Goal: Task Accomplishment & Management: Use online tool/utility

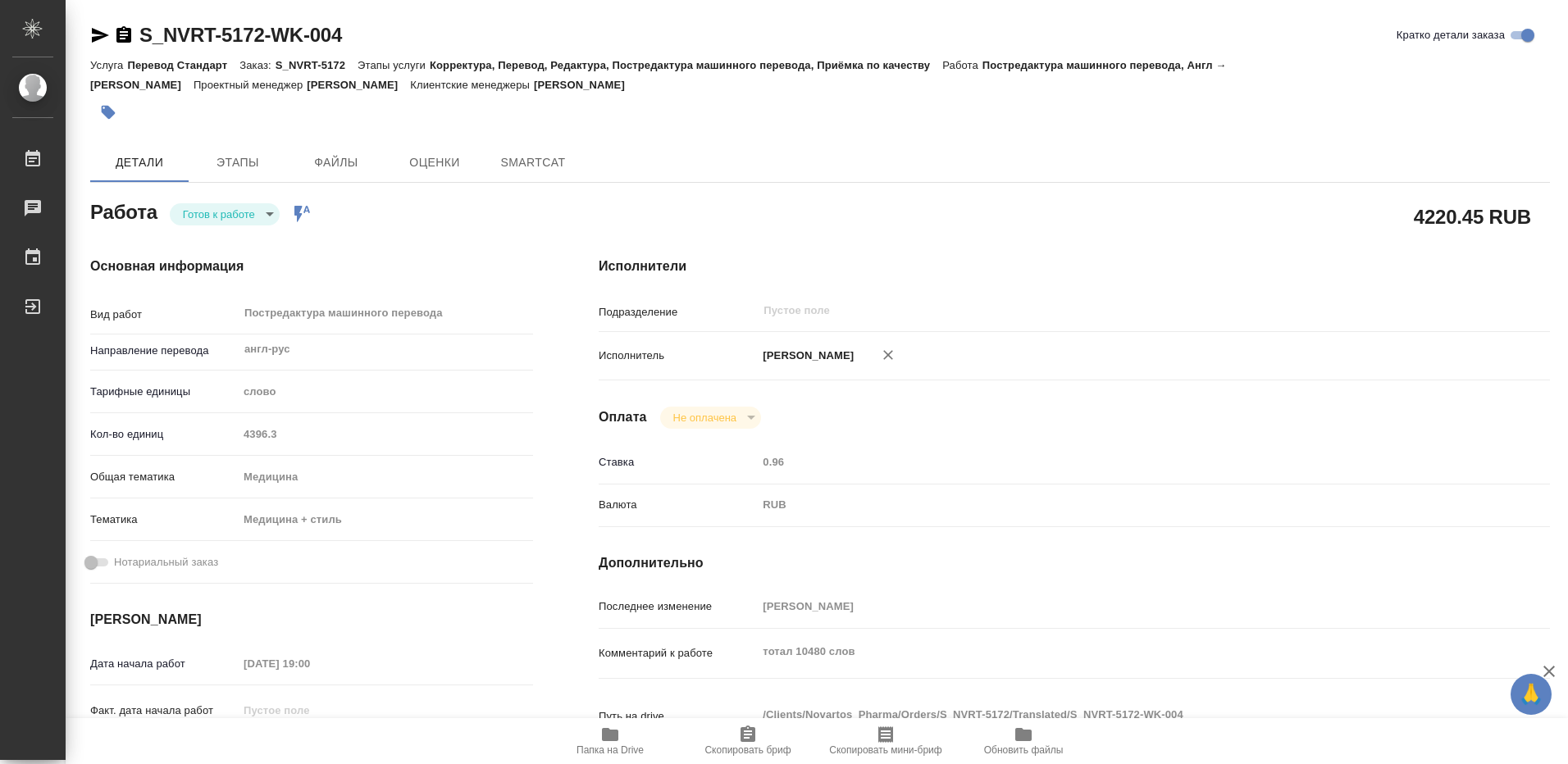
type textarea "x"
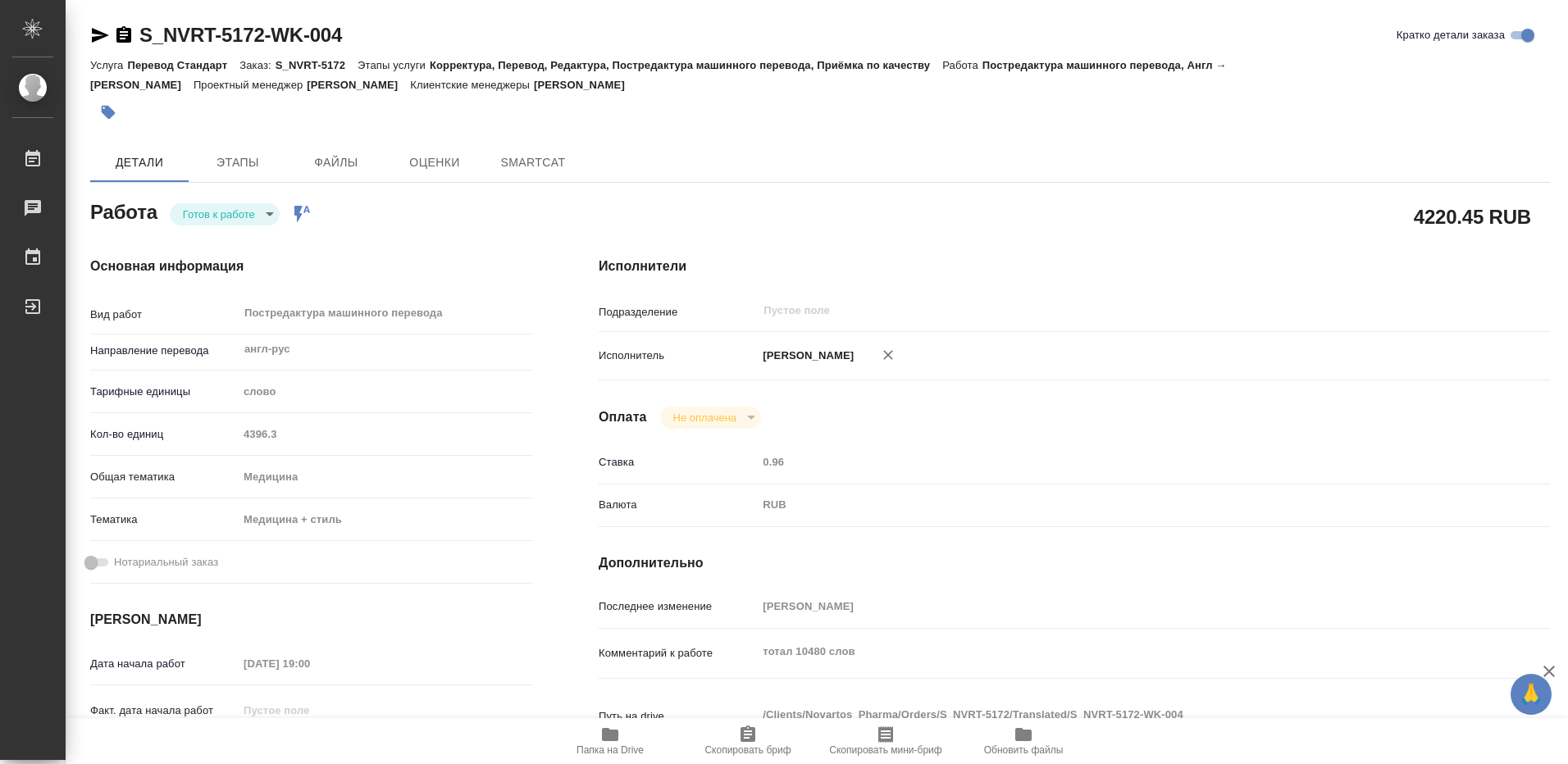
type textarea "x"
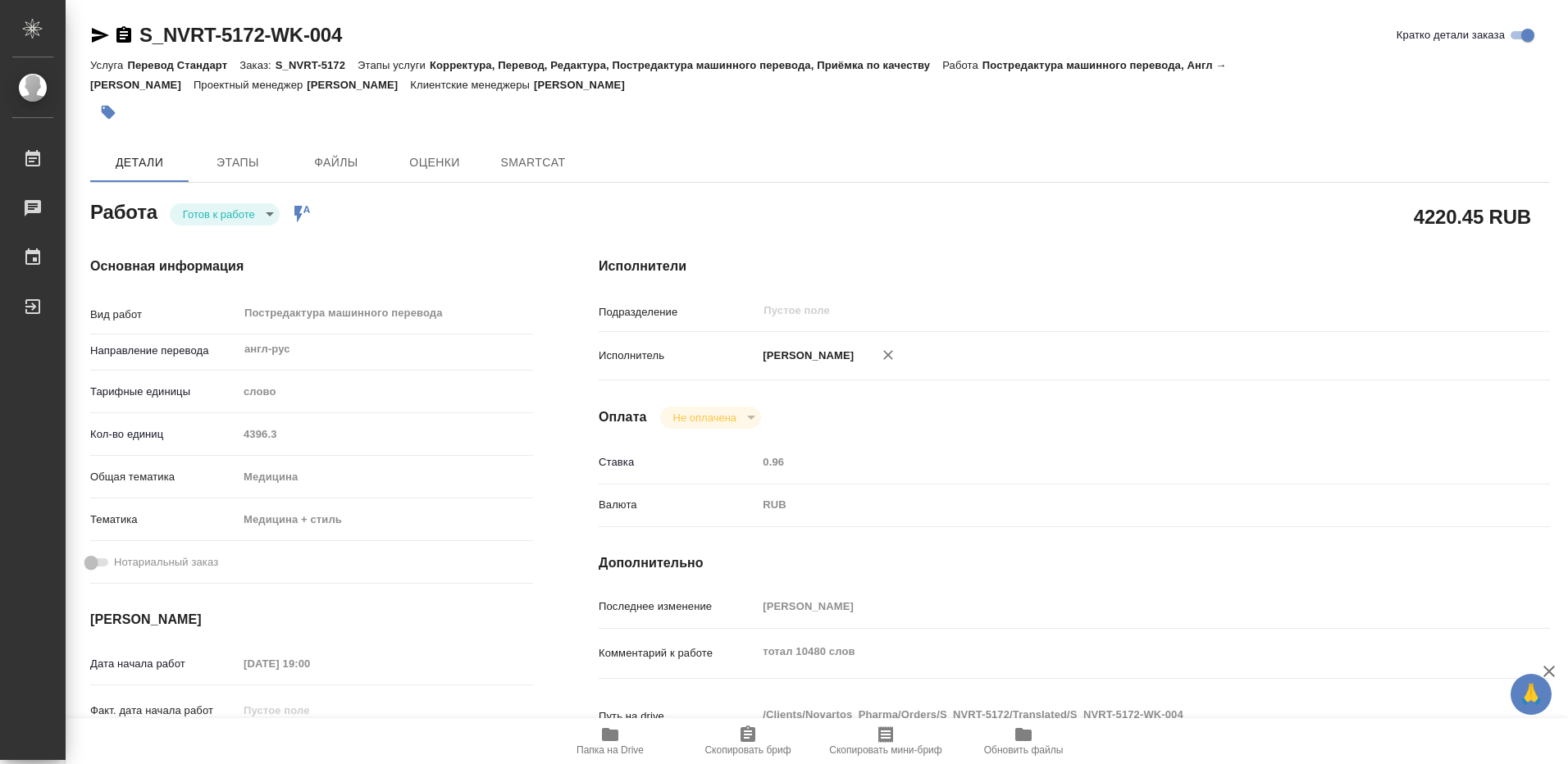
type textarea "x"
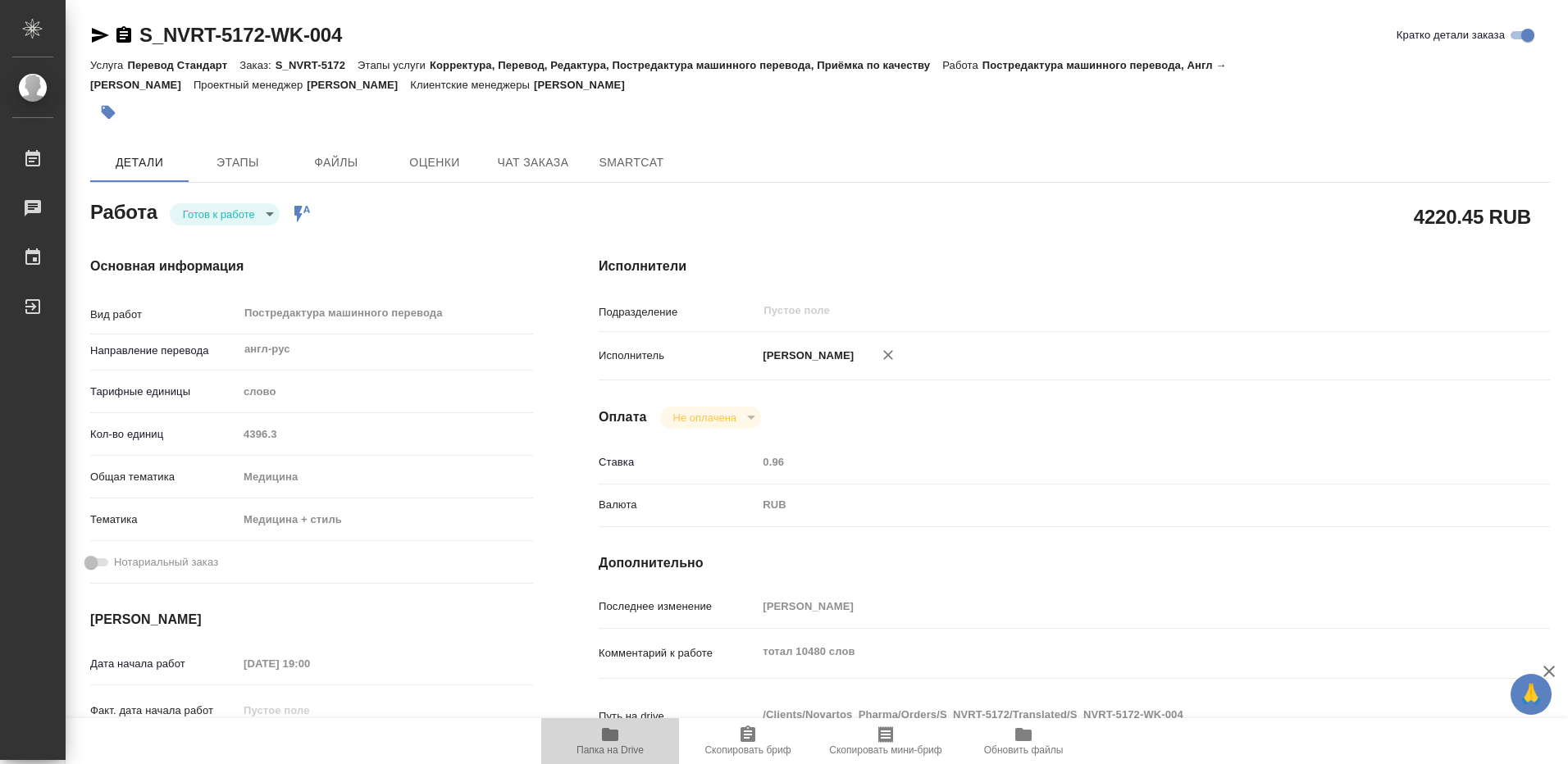
click at [610, 737] on icon "button" at bounding box center [610, 734] width 17 height 13
type textarea "x"
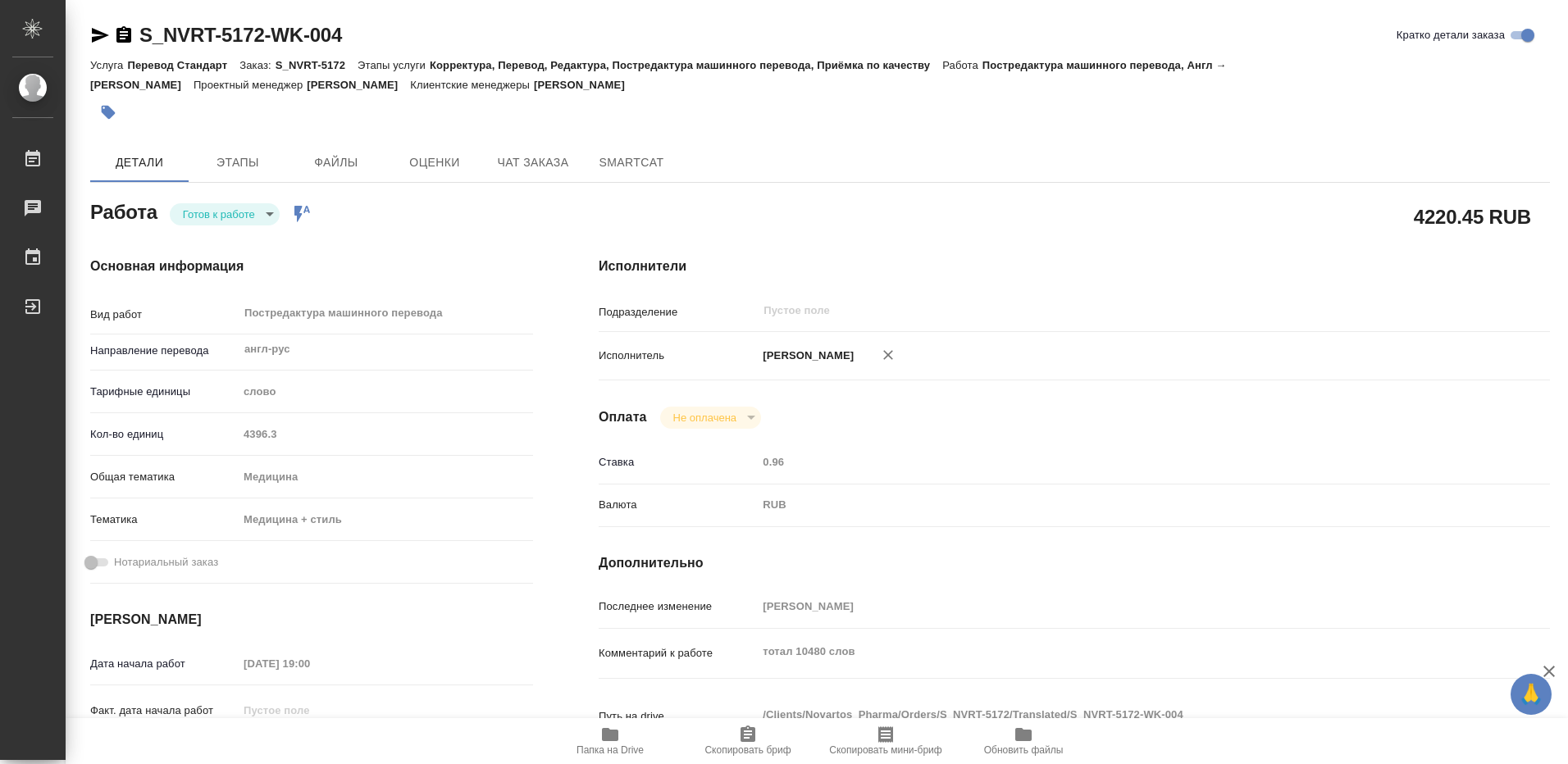
type textarea "x"
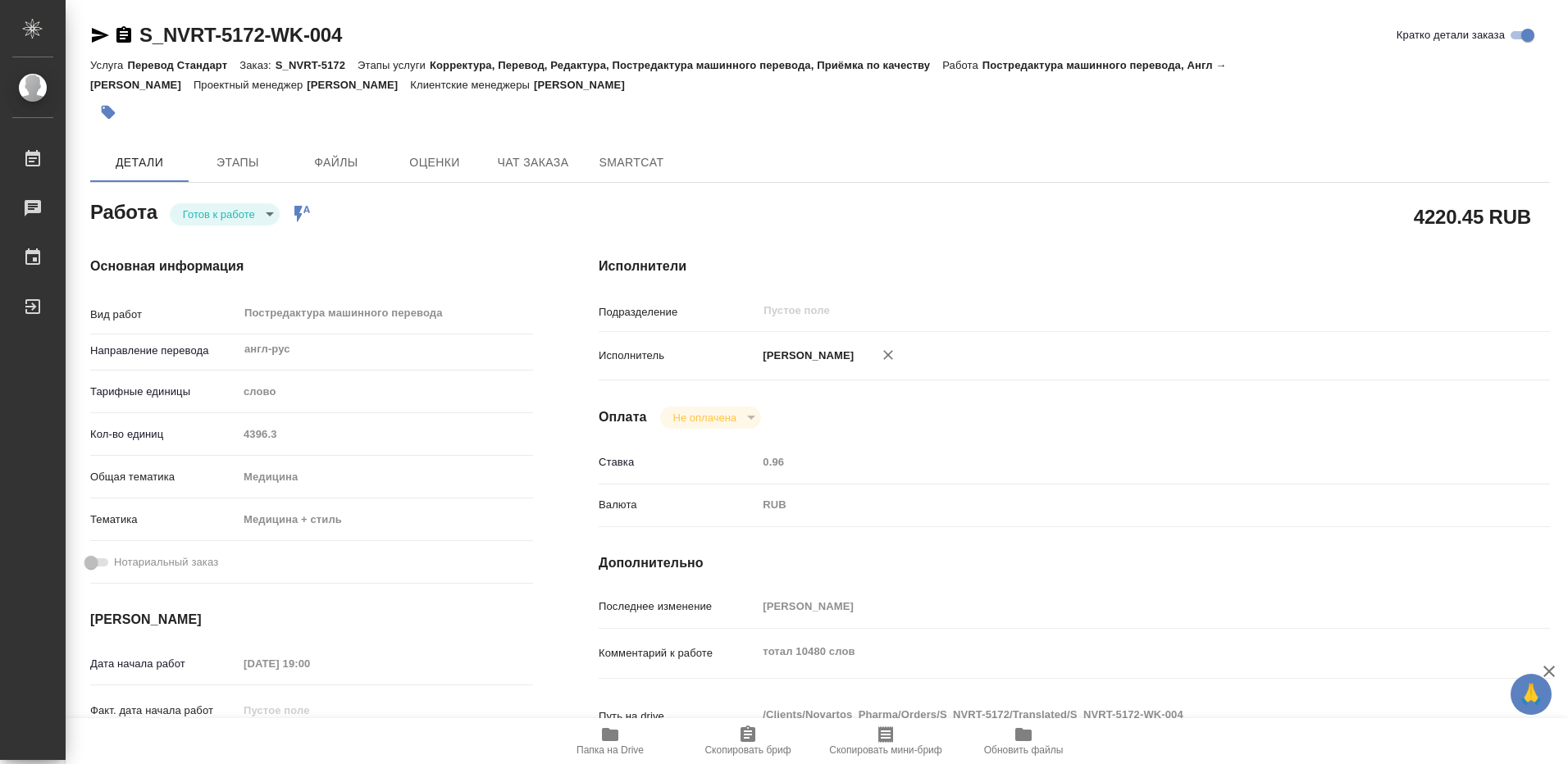
type textarea "x"
